Goal: Task Accomplishment & Management: Use online tool/utility

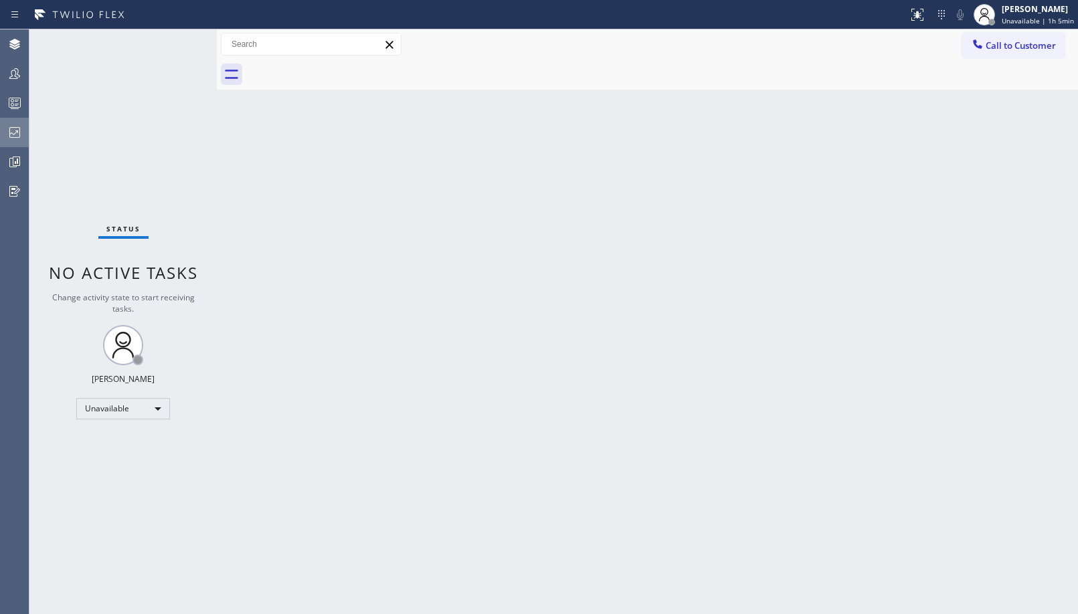
click at [8, 135] on icon at bounding box center [15, 132] width 16 height 16
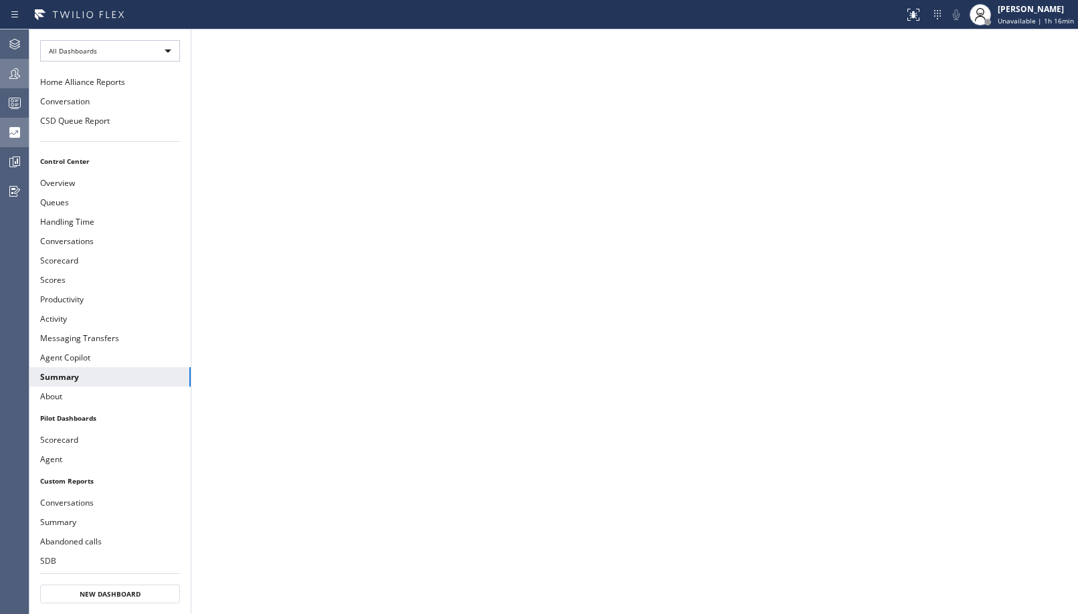
click at [11, 72] on icon at bounding box center [15, 74] width 16 height 16
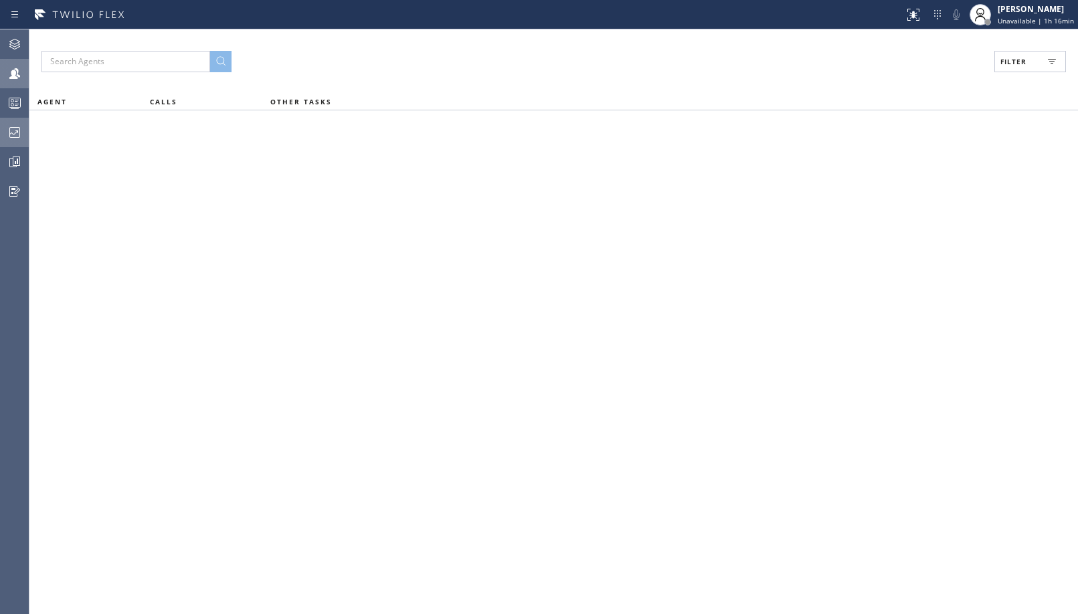
click at [1007, 65] on span "Filter" at bounding box center [1013, 61] width 26 height 9
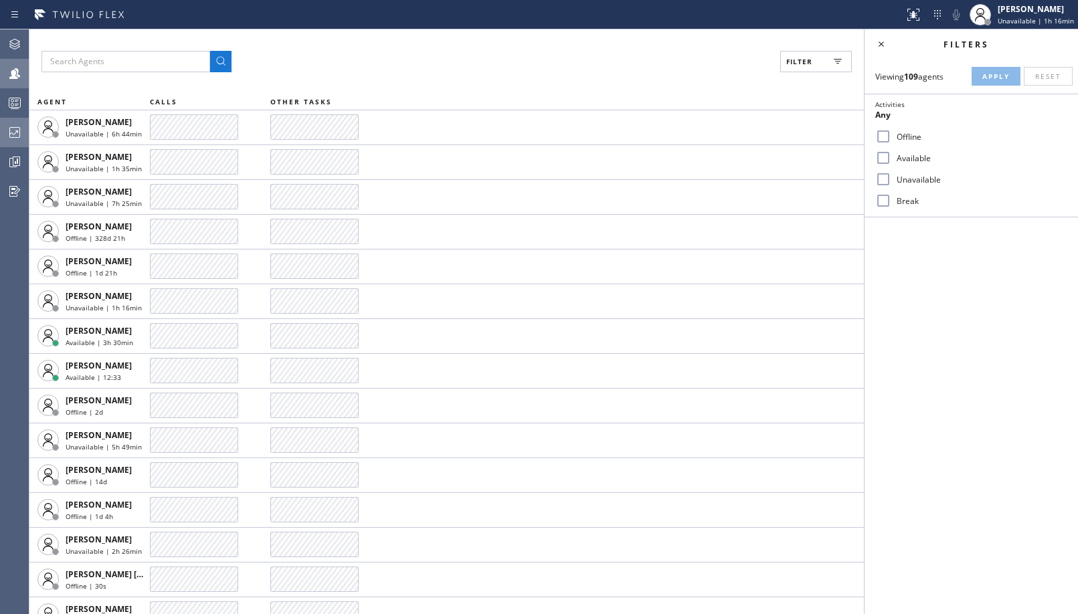
click at [910, 178] on label "Unavailable" at bounding box center [979, 179] width 176 height 11
click at [891, 178] on input "Unavailable" at bounding box center [883, 179] width 16 height 16
checkbox input "true"
click at [1005, 73] on span "Apply" at bounding box center [995, 76] width 27 height 9
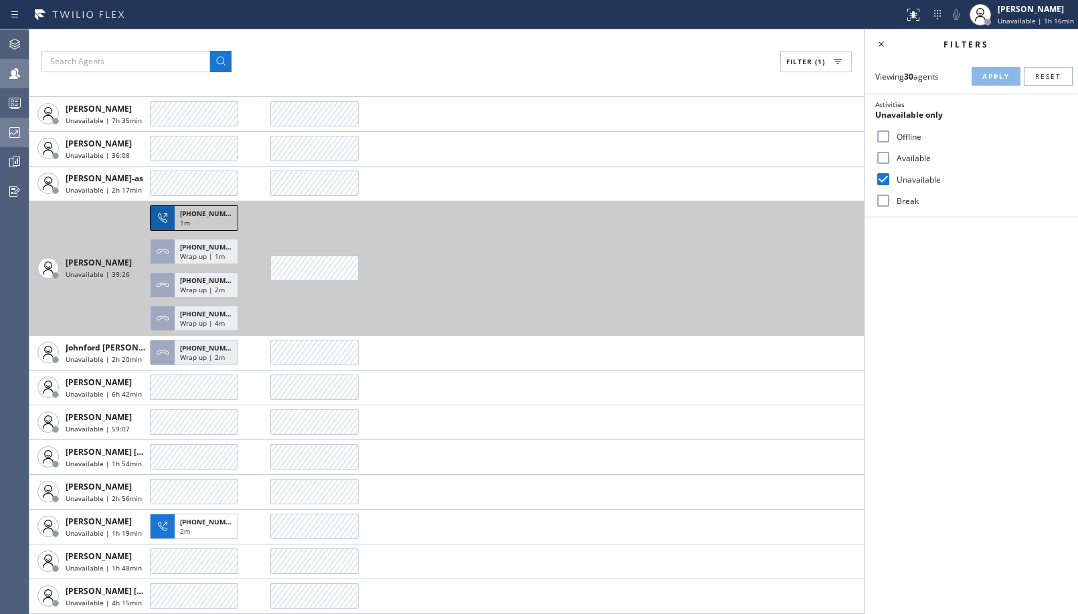
click at [194, 207] on div "[PHONE_NUMBER]" at bounding box center [206, 212] width 52 height 12
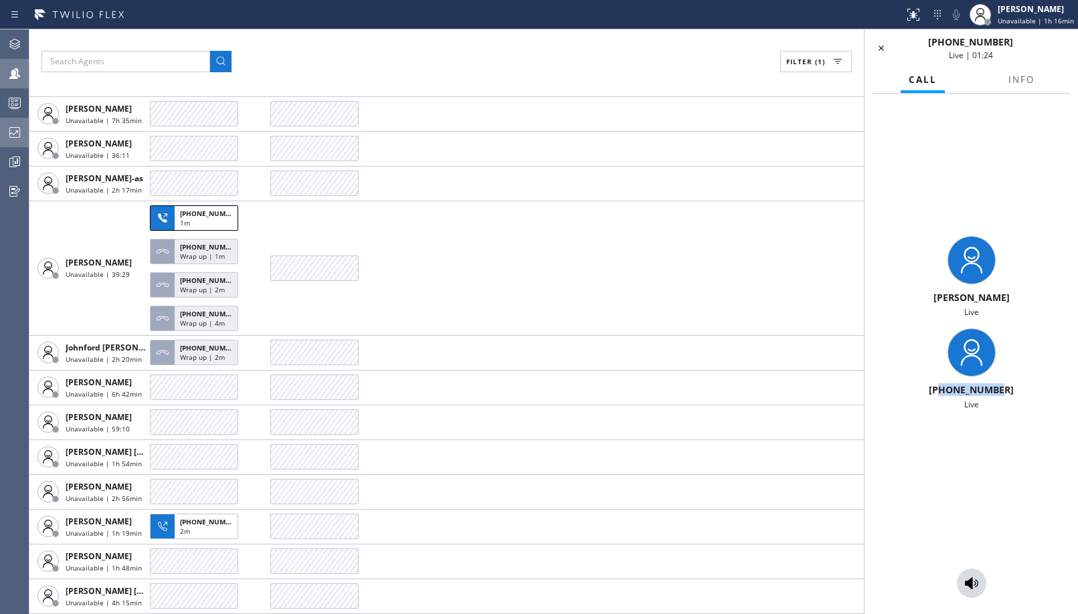
drag, startPoint x: 945, startPoint y: 389, endPoint x: 1020, endPoint y: 382, distance: 75.9
click at [1020, 382] on div "[PHONE_NUMBER] Live" at bounding box center [971, 369] width 203 height 82
copy span "7604021978"
